Goal: Consume media (video, audio): Consume media (video, audio)

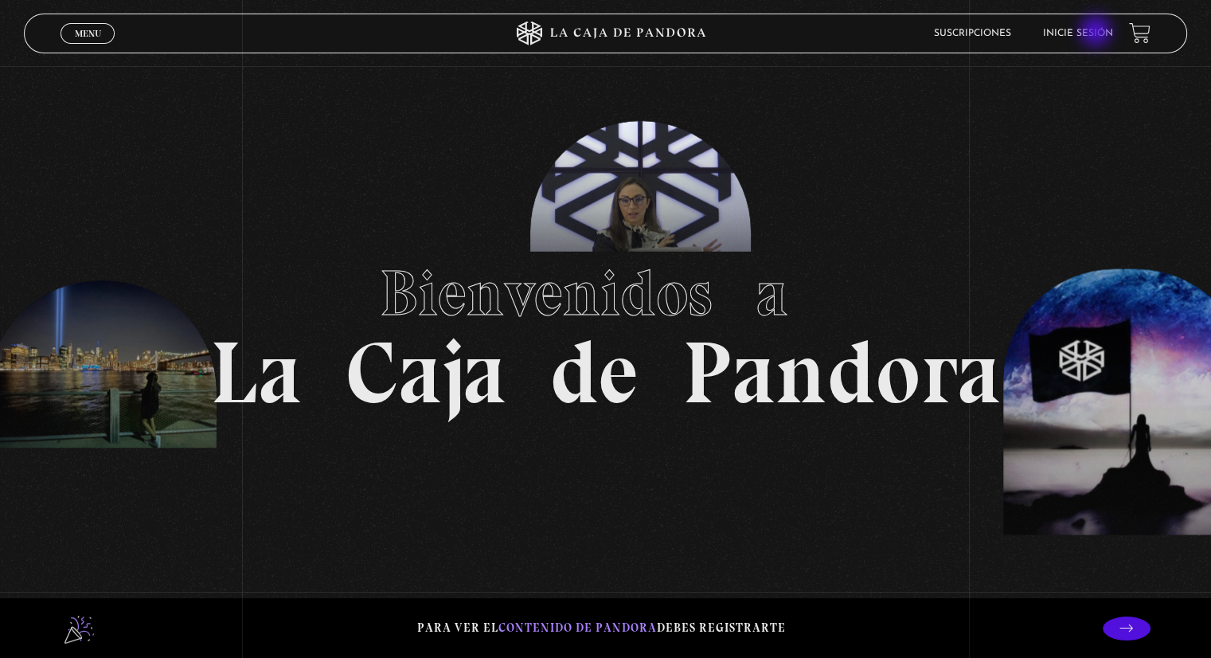
click at [1097, 33] on link "Inicie sesión" at bounding box center [1078, 34] width 70 height 10
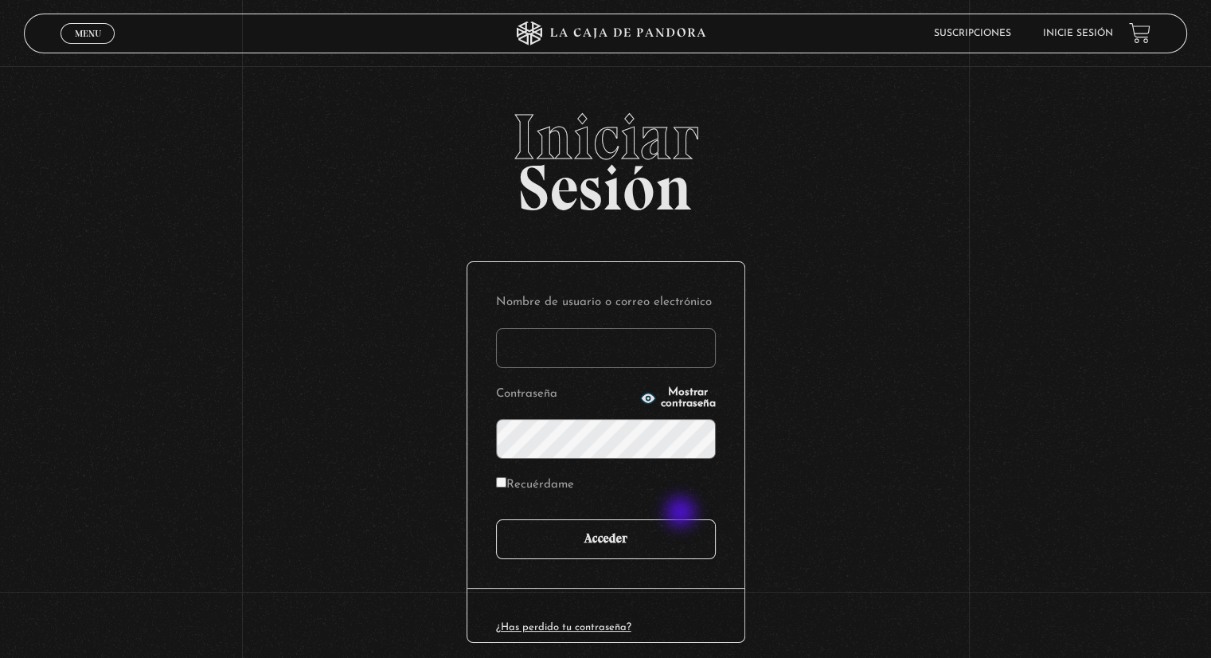
type input "[EMAIL_ADDRESS][PERSON_NAME][DOMAIN_NAME]"
click at [678, 529] on input "Acceder" at bounding box center [606, 539] width 220 height 40
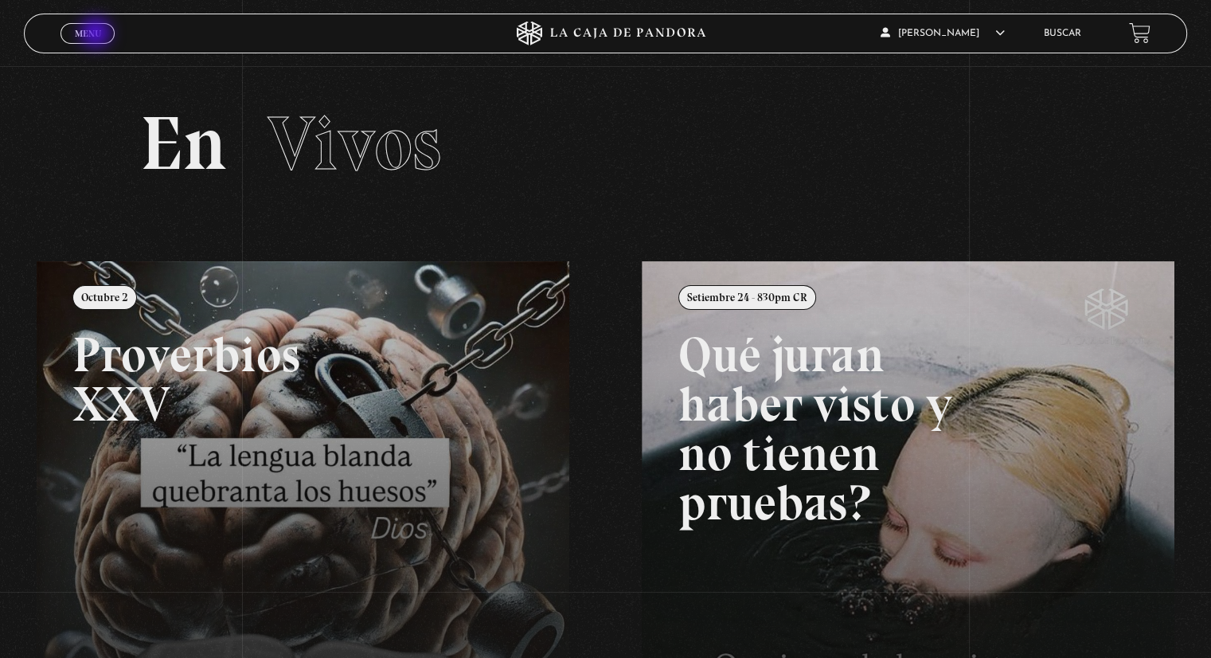
click at [97, 34] on span "Menu" at bounding box center [88, 34] width 26 height 10
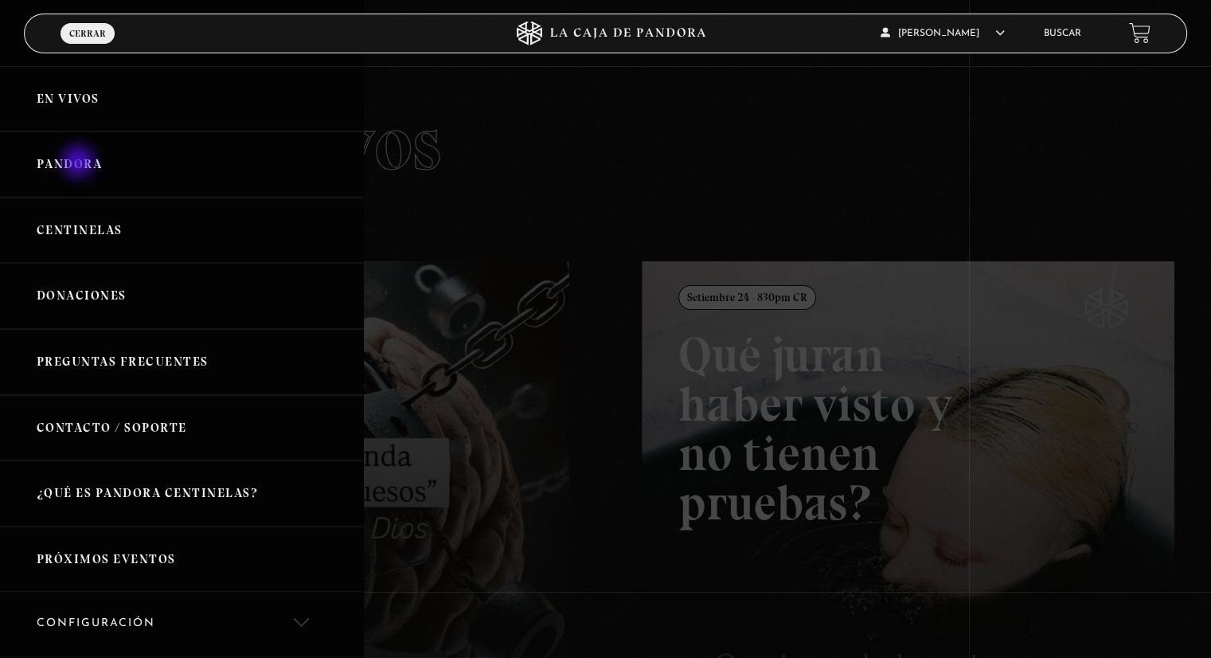
click at [80, 163] on link "Pandora" at bounding box center [181, 164] width 363 height 66
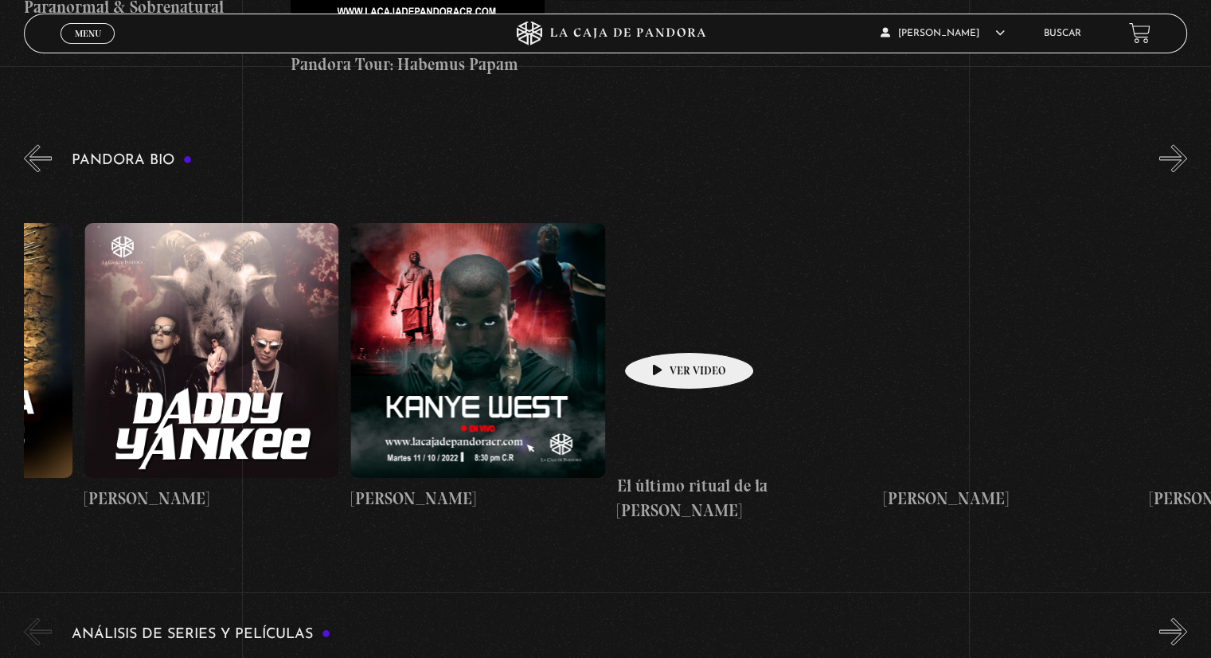
scroll to position [0, 2118]
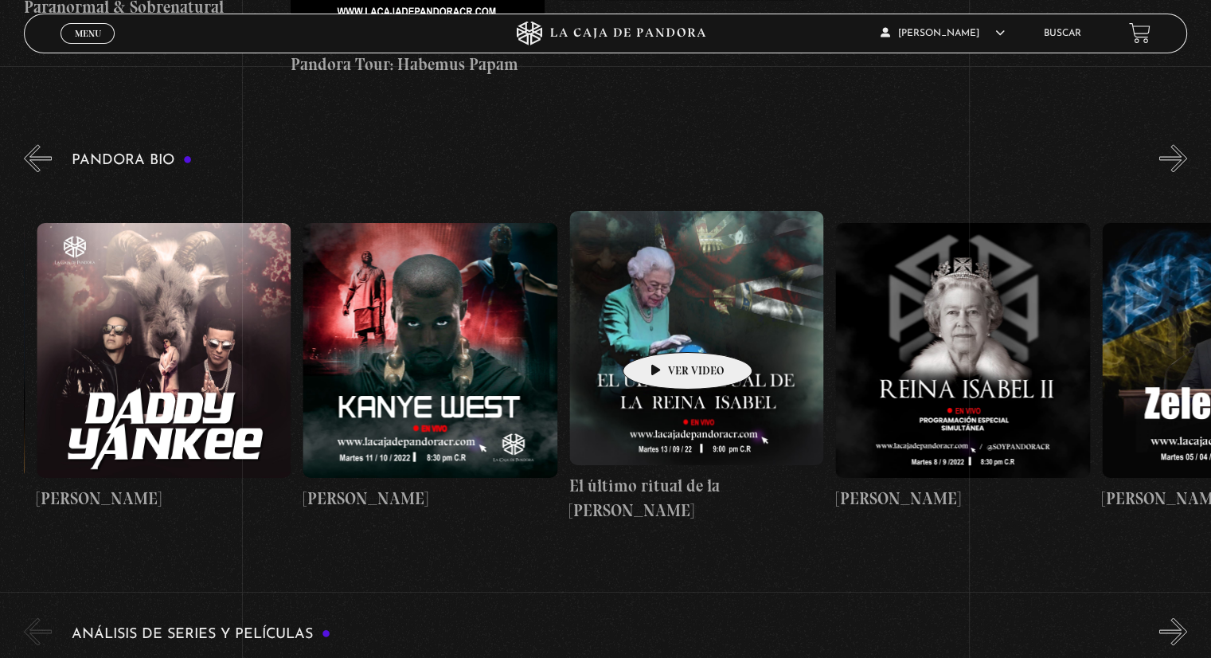
drag, startPoint x: 1063, startPoint y: 328, endPoint x: 662, endPoint y: 328, distance: 400.5
click at [662, 328] on div "Papa Francisco Lil Nas X Emanuela Orlandi Shakira Dalai Lama Canserbero Madonna…" at bounding box center [1101, 367] width 6391 height 366
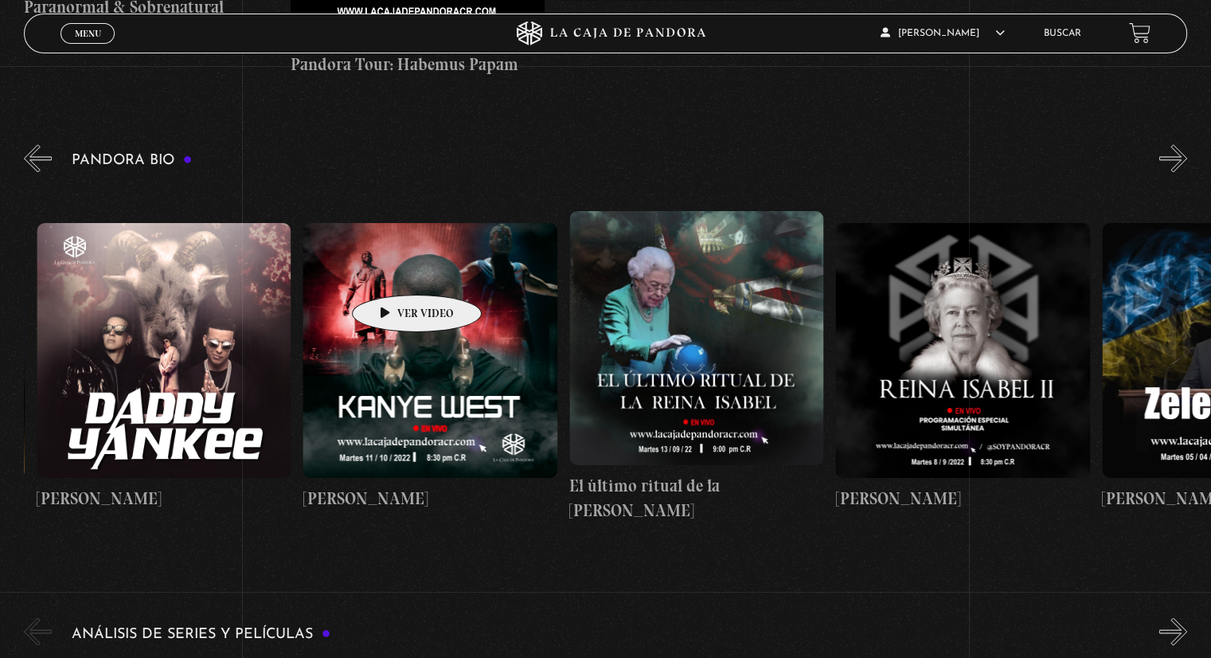
click at [392, 271] on figure at bounding box center [430, 350] width 254 height 254
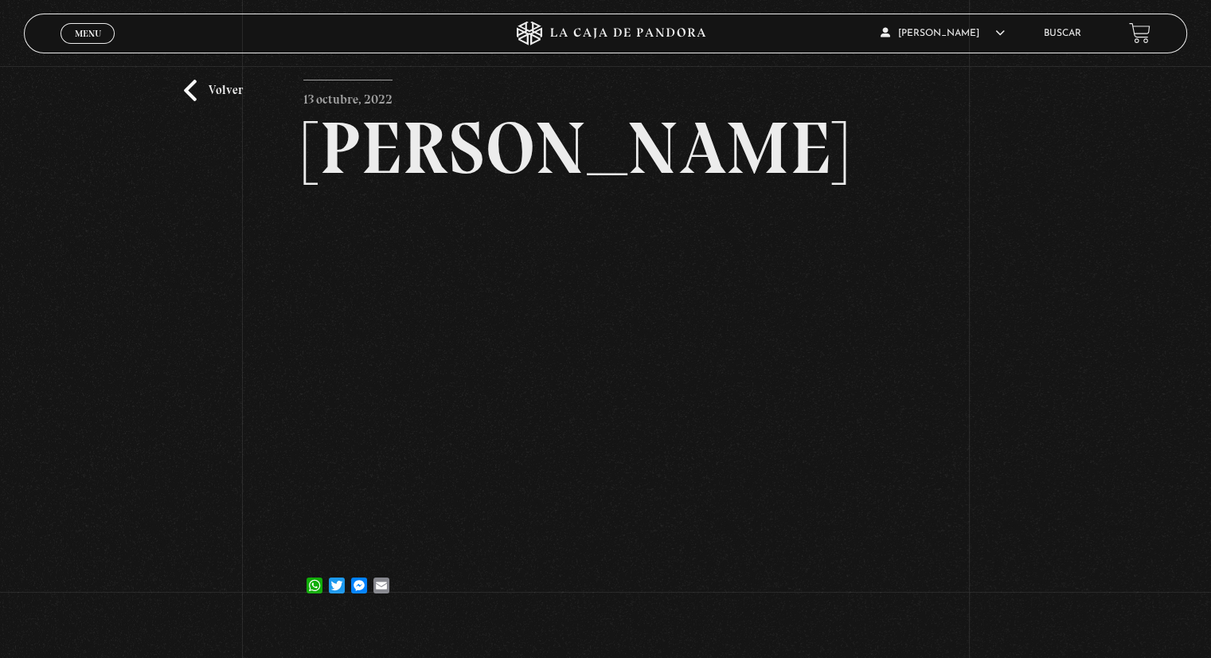
scroll to position [80, 0]
